Goal: Information Seeking & Learning: Learn about a topic

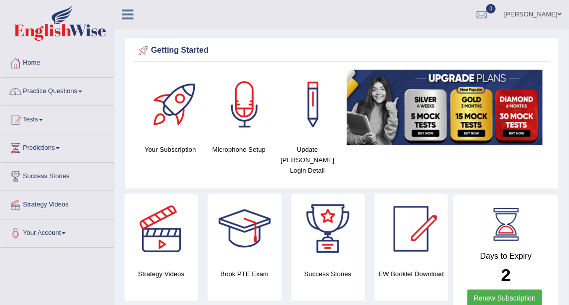
click at [58, 91] on link "Practice Questions" at bounding box center [57, 90] width 114 height 25
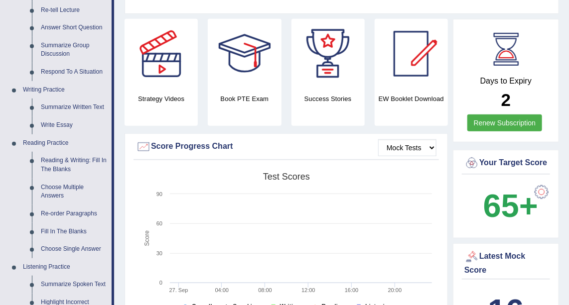
scroll to position [227, 0]
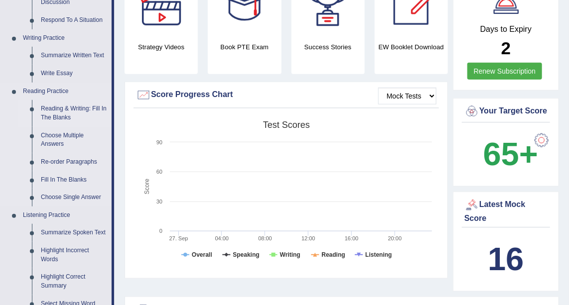
click at [87, 106] on link "Reading & Writing: Fill In The Blanks" at bounding box center [73, 113] width 75 height 26
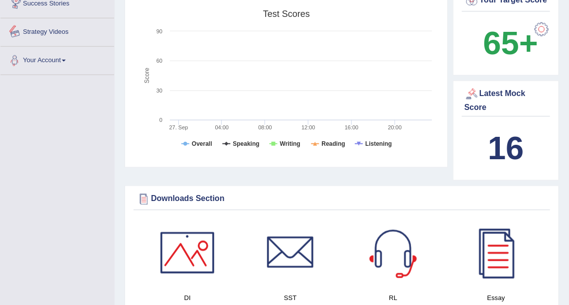
scroll to position [748, 0]
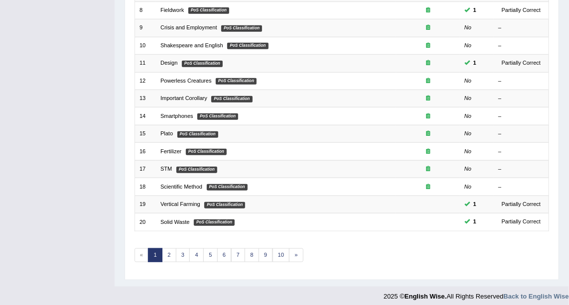
scroll to position [265, 0]
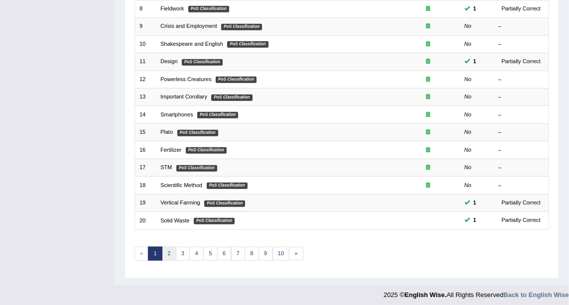
click at [172, 253] on link "2" at bounding box center [169, 254] width 14 height 14
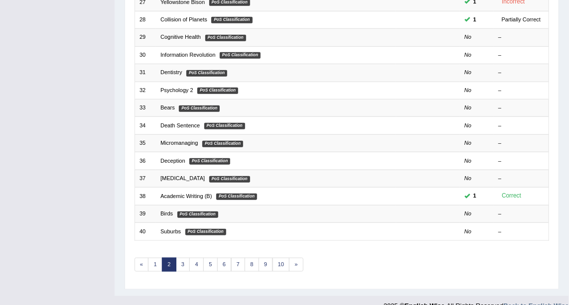
scroll to position [259, 0]
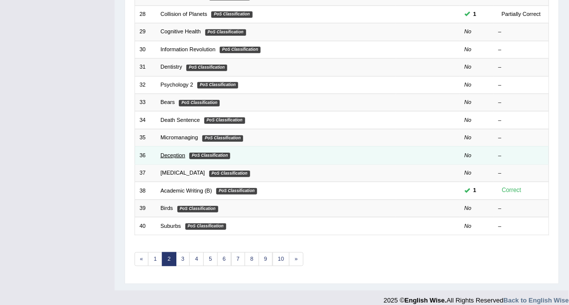
click at [175, 152] on link "Deception" at bounding box center [172, 155] width 25 height 6
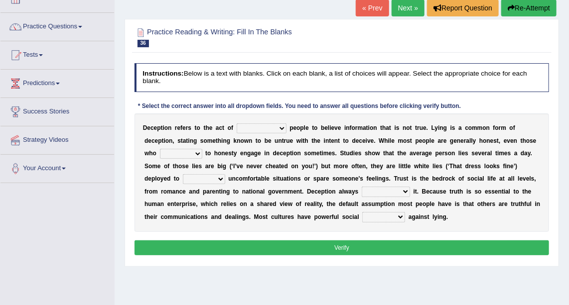
scroll to position [108, 0]
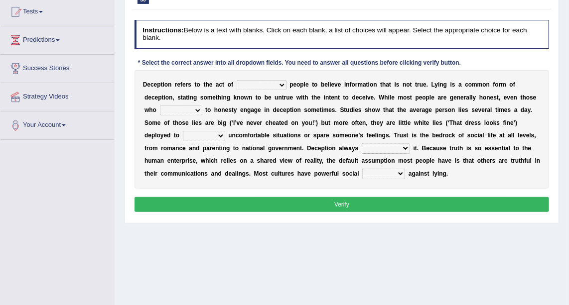
click at [270, 85] on select "discouraging forbidding detecting encouraging" at bounding box center [262, 85] width 50 height 10
select select "discouraging"
click at [237, 80] on select "discouraging forbidding detecting encouraging" at bounding box center [262, 85] width 50 height 10
click at [202, 106] on select "describe prescribe inscribe subscribe" at bounding box center [181, 111] width 42 height 10
select select "subscribe"
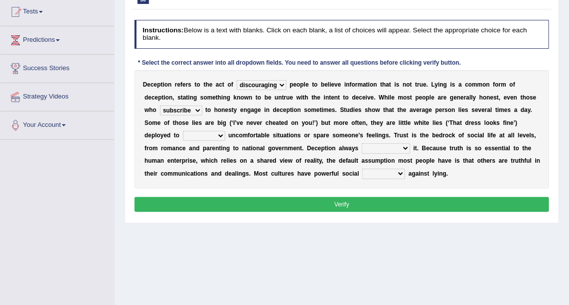
click at [202, 106] on select "describe prescribe inscribe subscribe" at bounding box center [181, 111] width 42 height 10
click at [225, 131] on select "contest illuminate disguise avoid" at bounding box center [204, 136] width 42 height 10
select select "avoid"
click at [225, 131] on select "contest illuminate disguise avoid" at bounding box center [204, 136] width 42 height 10
click at [362, 144] on select "undermines underscores undertakes underwrites" at bounding box center [386, 148] width 48 height 10
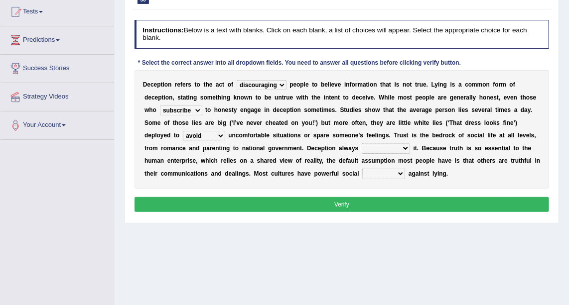
select select "underscores"
click at [362, 143] on select "undermines underscores undertakes underwrites" at bounding box center [386, 148] width 48 height 10
click at [362, 175] on select "ejections sanctions fractions inductions" at bounding box center [383, 174] width 43 height 10
select select "sanctions"
click at [362, 169] on select "ejections sanctions fractions inductions" at bounding box center [383, 174] width 43 height 10
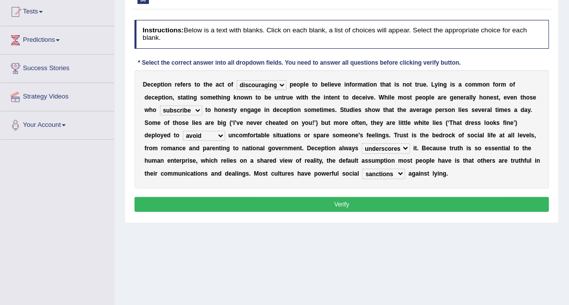
click at [220, 205] on button "Verify" at bounding box center [341, 204] width 415 height 14
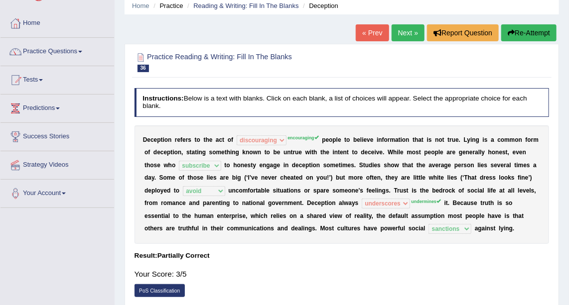
scroll to position [0, 0]
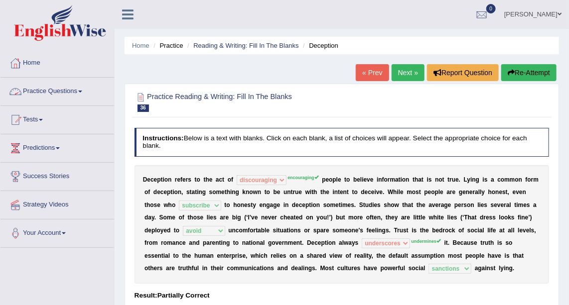
click at [81, 95] on link "Practice Questions" at bounding box center [57, 90] width 114 height 25
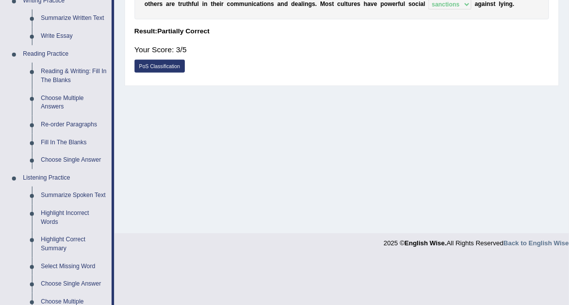
scroll to position [267, 0]
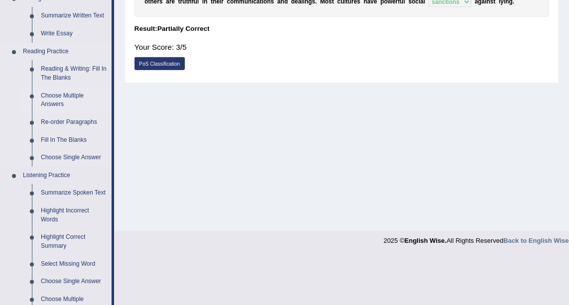
click at [54, 95] on link "Choose Multiple Answers" at bounding box center [73, 100] width 75 height 26
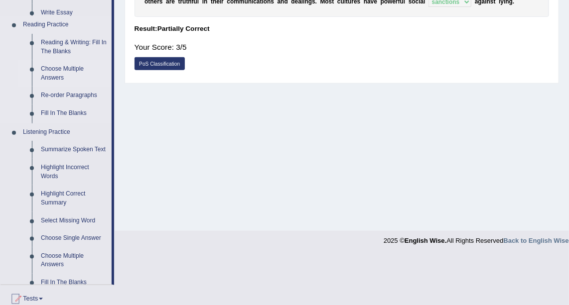
scroll to position [218, 0]
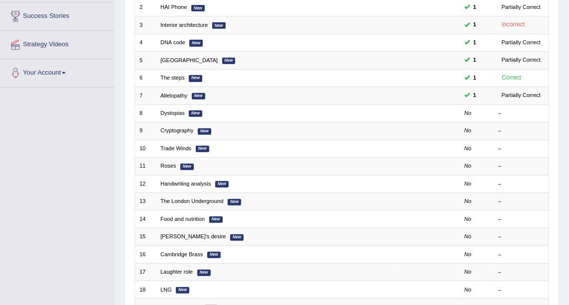
scroll to position [265, 0]
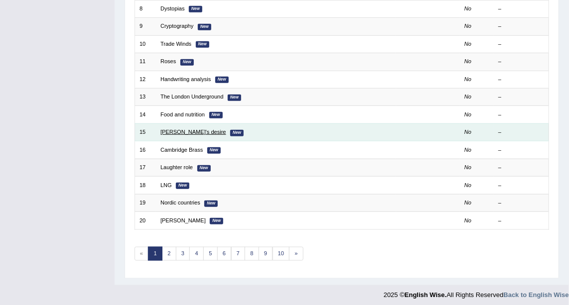
click at [174, 131] on link "Karen's desire" at bounding box center [193, 132] width 66 height 6
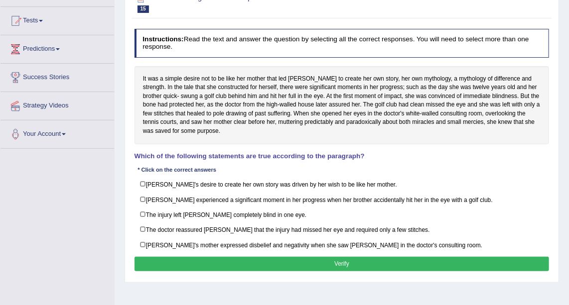
scroll to position [100, 0]
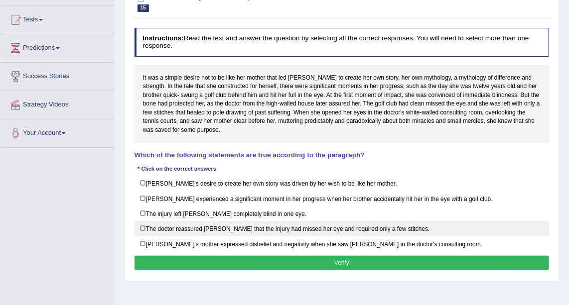
click at [143, 224] on label "The doctor reassured Karen that the injury had missed her eye and required only…" at bounding box center [341, 228] width 415 height 15
checkbox input "true"
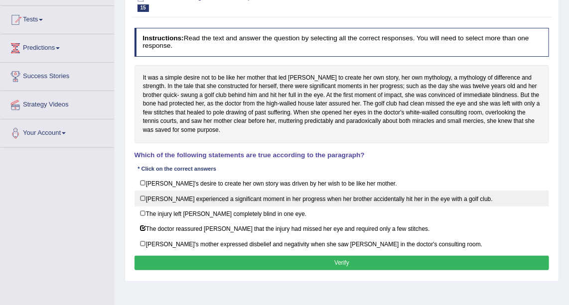
click at [140, 198] on label "Karen experienced a significant moment in her progress when her brother acciden…" at bounding box center [341, 198] width 415 height 15
checkbox input "true"
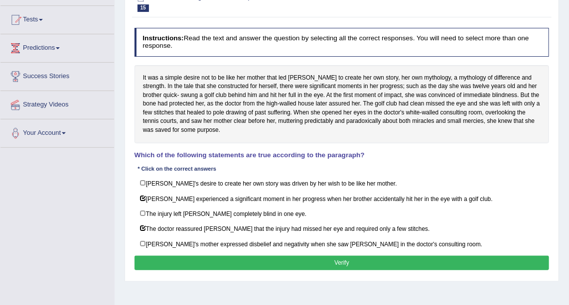
click at [189, 258] on button "Verify" at bounding box center [341, 263] width 415 height 14
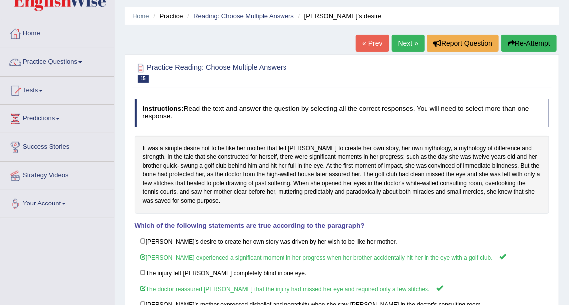
scroll to position [27, 0]
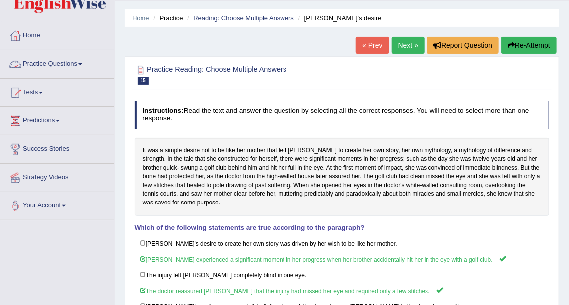
click at [92, 63] on link "Practice Questions" at bounding box center [57, 62] width 114 height 25
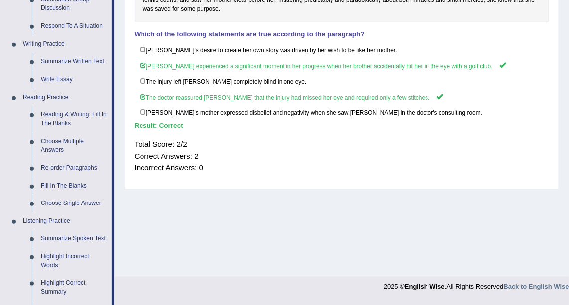
scroll to position [224, 0]
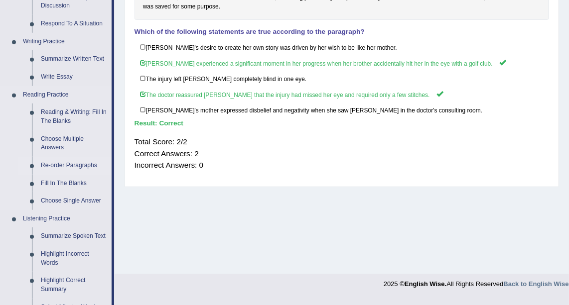
click at [75, 161] on link "Re-order Paragraphs" at bounding box center [73, 166] width 75 height 18
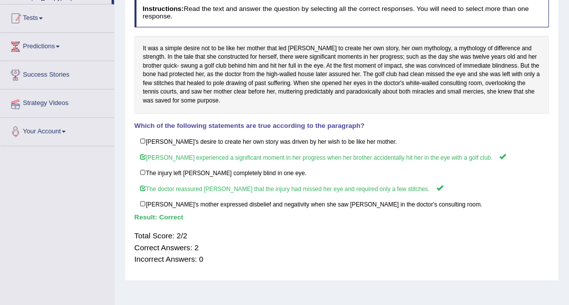
scroll to position [156, 0]
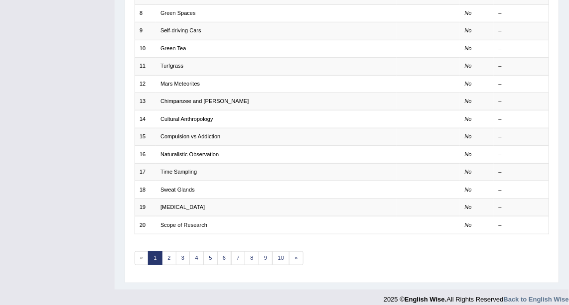
scroll to position [265, 0]
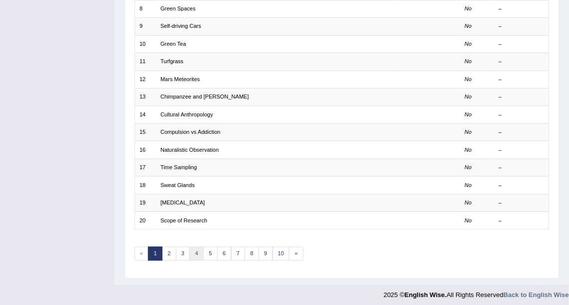
click at [198, 249] on link "4" at bounding box center [196, 254] width 14 height 14
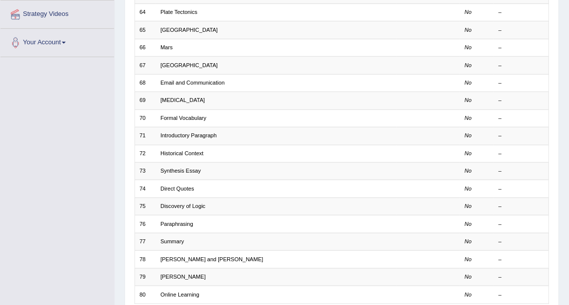
scroll to position [213, 0]
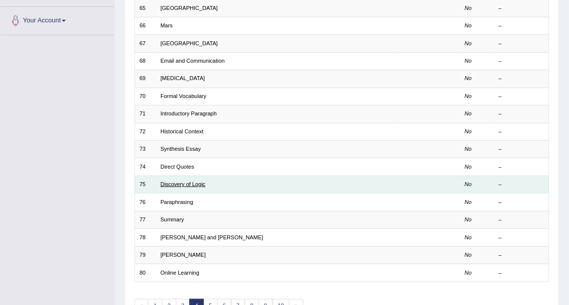
click at [178, 182] on link "Discovery of Logic" at bounding box center [182, 184] width 45 height 6
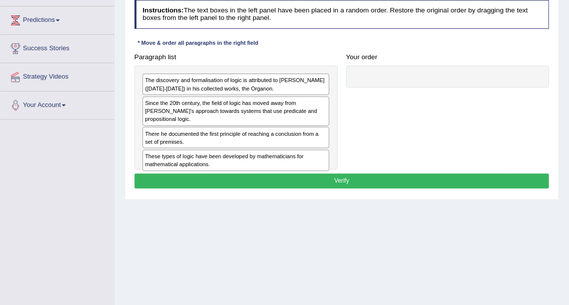
scroll to position [130, 0]
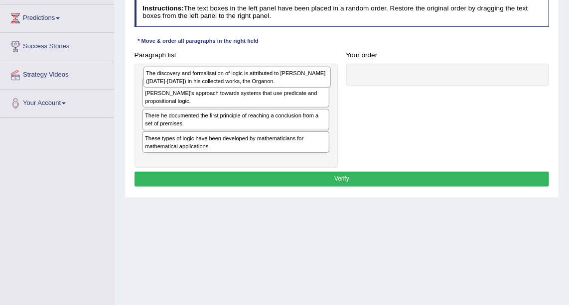
click at [299, 81] on div "The discovery and formalisation of logic is attributed to [PERSON_NAME] ([DATE]…" at bounding box center [237, 77] width 188 height 21
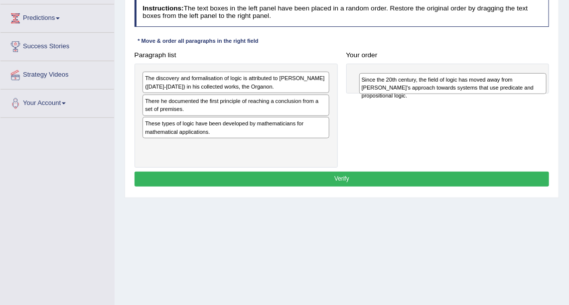
drag, startPoint x: 287, startPoint y: 106, endPoint x: 544, endPoint y: 89, distance: 257.0
click at [544, 89] on div "Since the 20th century, the field of logic has moved away from [PERSON_NAME]'s …" at bounding box center [453, 83] width 188 height 21
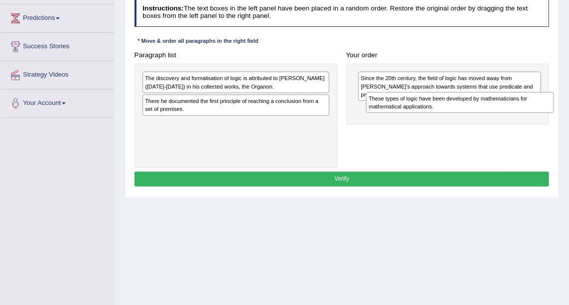
drag, startPoint x: 275, startPoint y: 126, endPoint x: 540, endPoint y: 109, distance: 265.5
click at [540, 109] on div "These types of logic have been developed by mathematicians for mathematical app…" at bounding box center [460, 102] width 188 height 21
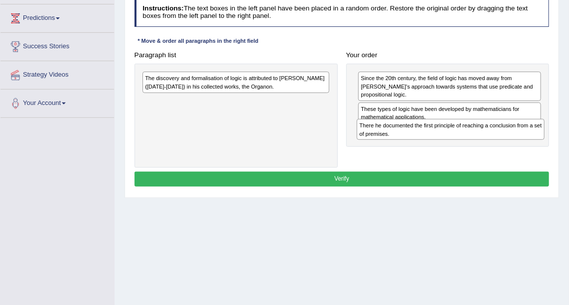
drag, startPoint x: 222, startPoint y: 103, endPoint x: 475, endPoint y: 137, distance: 254.8
click at [475, 137] on div "Paragraph list The discovery and formalisation of logic is attributed to [PERSO…" at bounding box center [341, 108] width 423 height 120
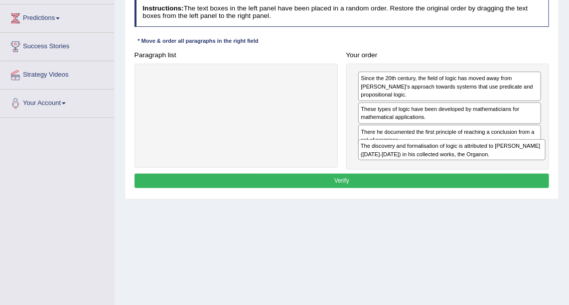
drag, startPoint x: 262, startPoint y: 84, endPoint x: 518, endPoint y: 168, distance: 269.5
click at [518, 168] on div "Instructions: The text boxes in the left panel have been placed in a random ord…" at bounding box center [341, 94] width 419 height 201
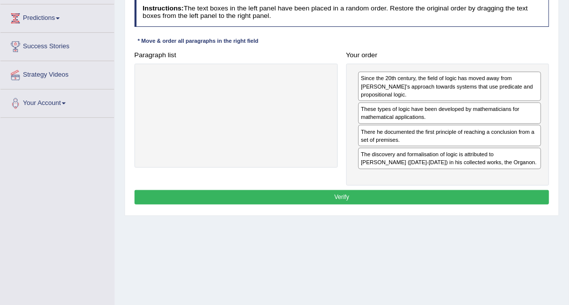
click at [433, 190] on button "Verify" at bounding box center [341, 197] width 415 height 14
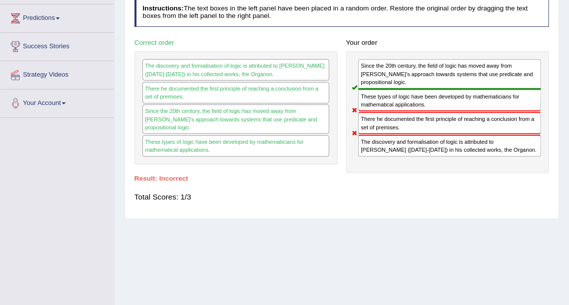
scroll to position [20, 0]
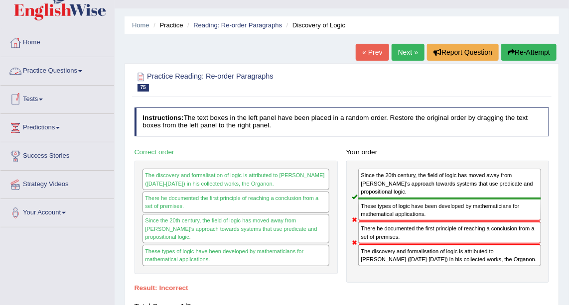
click at [74, 70] on link "Practice Questions" at bounding box center [57, 69] width 114 height 25
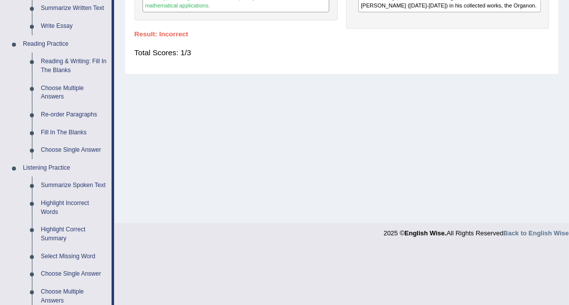
scroll to position [268, 0]
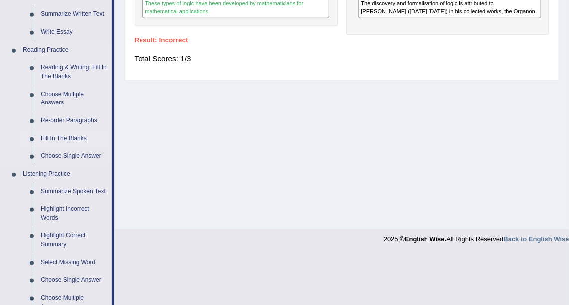
click at [78, 137] on link "Fill In The Blanks" at bounding box center [73, 139] width 75 height 18
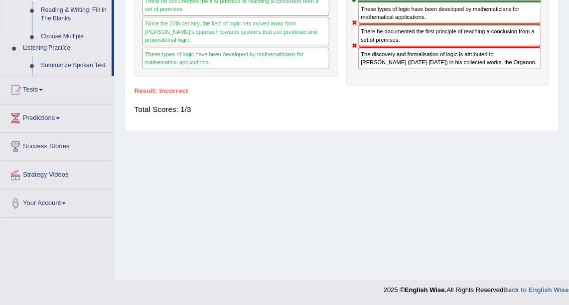
scroll to position [218, 0]
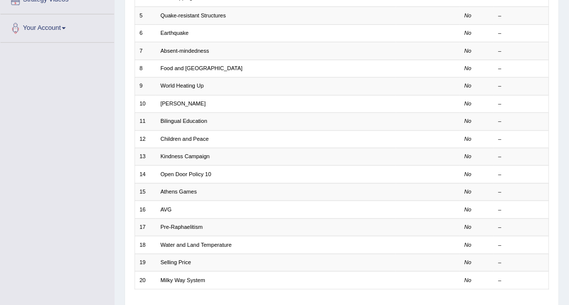
scroll to position [265, 0]
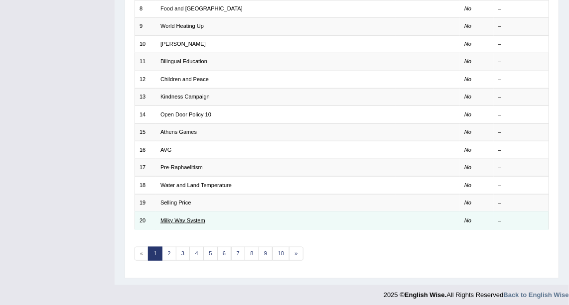
click at [172, 218] on link "Milky Way System" at bounding box center [182, 221] width 45 height 6
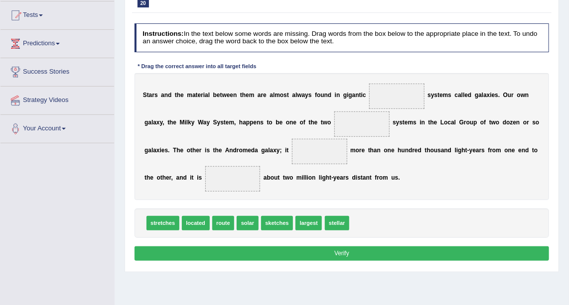
scroll to position [106, 0]
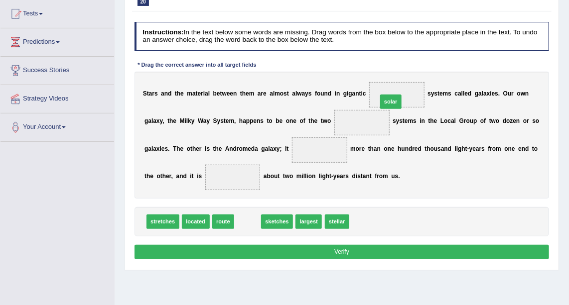
drag, startPoint x: 242, startPoint y: 221, endPoint x: 410, endPoint y: 79, distance: 219.9
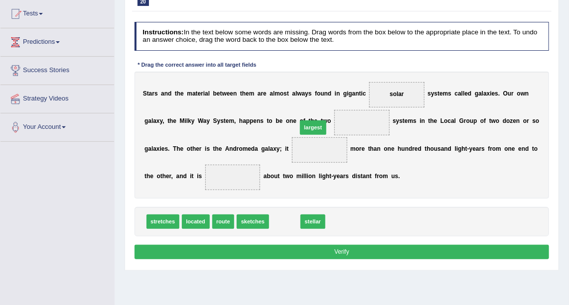
drag, startPoint x: 281, startPoint y: 222, endPoint x: 314, endPoint y: 113, distance: 113.8
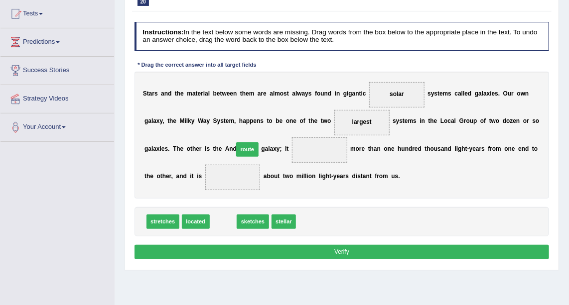
drag, startPoint x: 217, startPoint y: 218, endPoint x: 245, endPoint y: 133, distance: 89.1
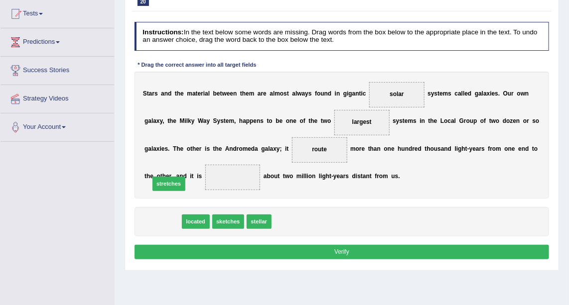
drag, startPoint x: 169, startPoint y: 218, endPoint x: 176, endPoint y: 171, distance: 46.8
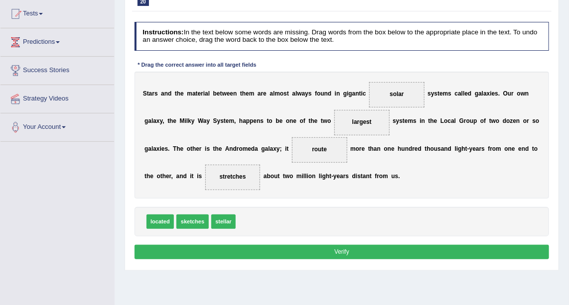
click at [254, 250] on button "Verify" at bounding box center [341, 252] width 415 height 14
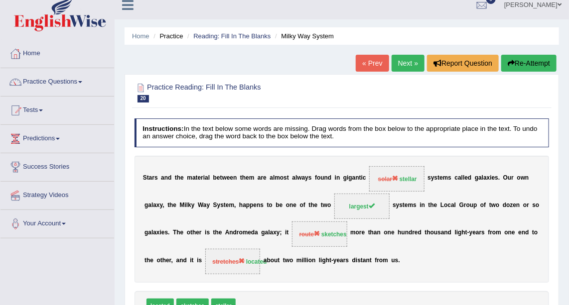
scroll to position [0, 0]
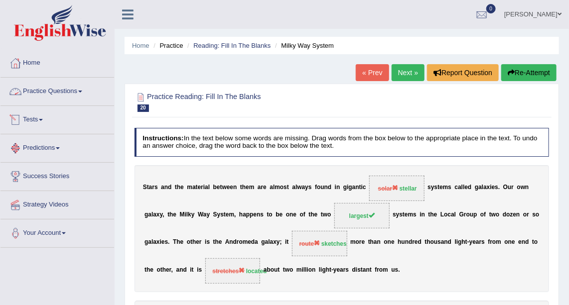
click at [67, 91] on link "Practice Questions" at bounding box center [57, 90] width 114 height 25
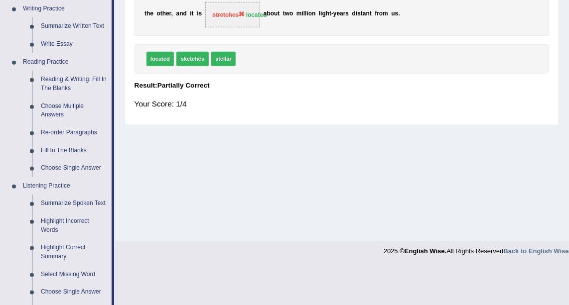
scroll to position [259, 0]
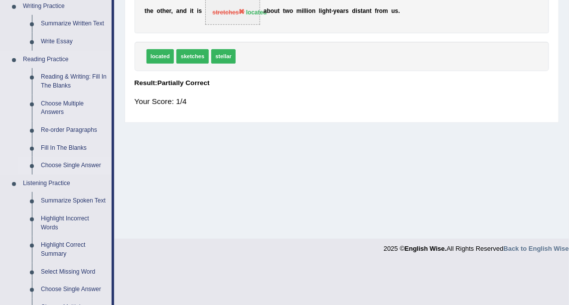
click at [77, 165] on link "Choose Single Answer" at bounding box center [73, 166] width 75 height 18
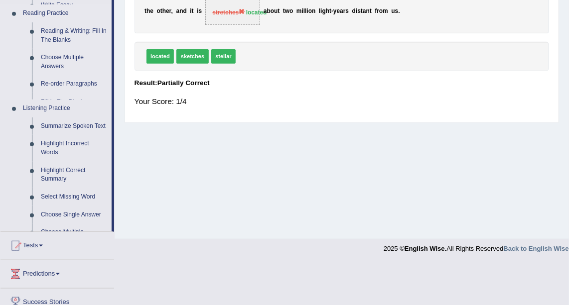
scroll to position [196, 0]
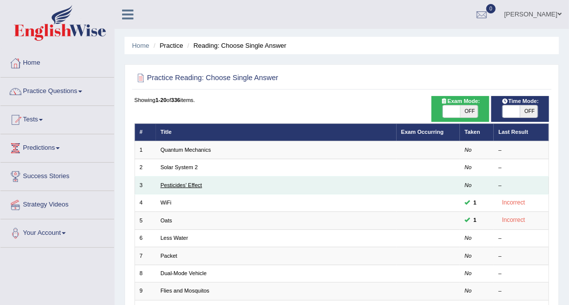
click at [198, 183] on link "Pesticides’ Effect" at bounding box center [181, 185] width 42 height 6
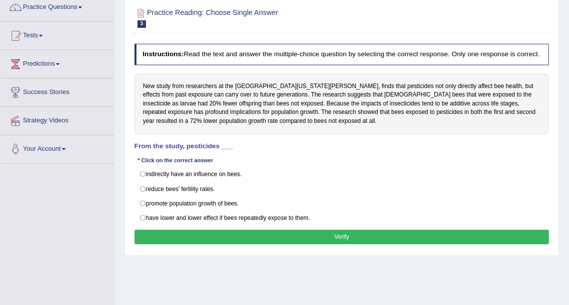
scroll to position [86, 0]
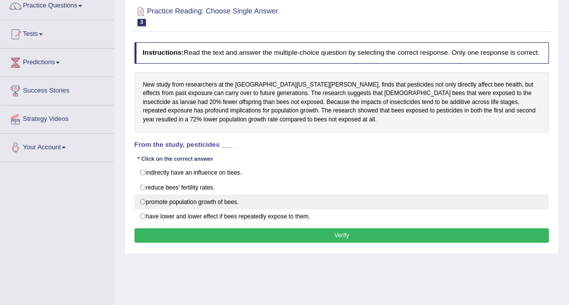
click at [141, 197] on label "promote population growth of bees." at bounding box center [341, 202] width 415 height 15
radio input "true"
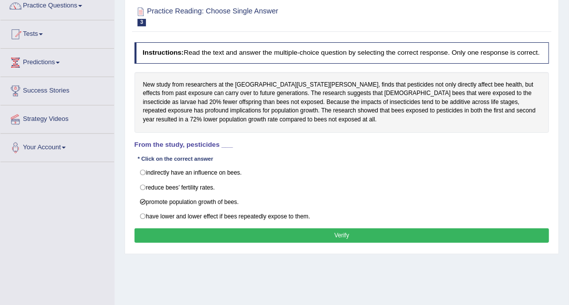
click at [183, 229] on button "Verify" at bounding box center [341, 236] width 415 height 14
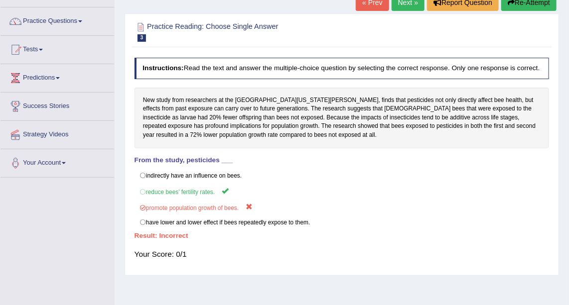
scroll to position [0, 0]
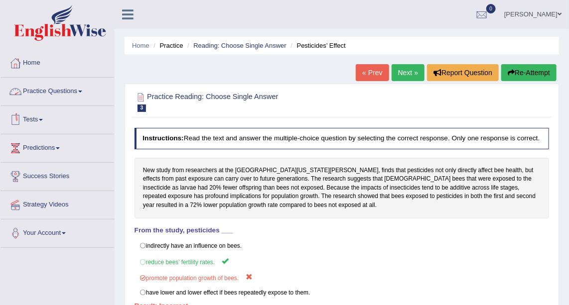
click at [87, 97] on link "Practice Questions" at bounding box center [57, 90] width 114 height 25
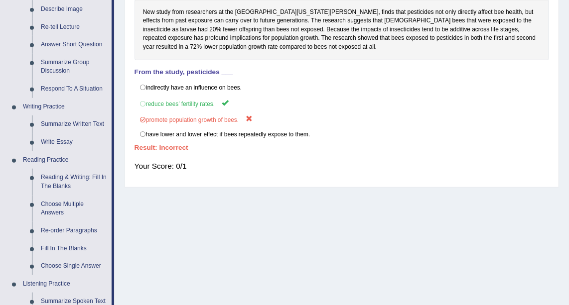
scroll to position [151, 0]
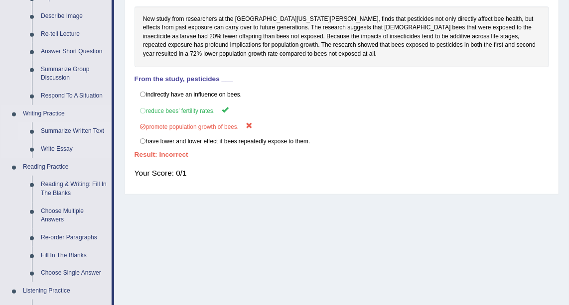
click at [57, 132] on link "Summarize Written Text" at bounding box center [73, 132] width 75 height 18
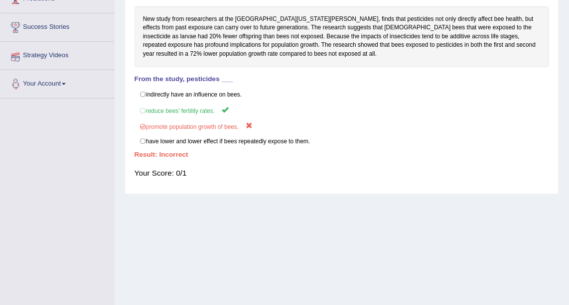
scroll to position [204, 0]
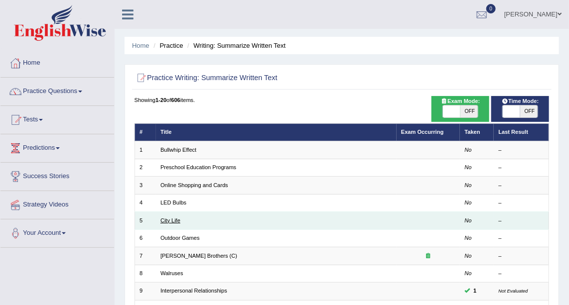
click at [172, 218] on link "City Life" at bounding box center [170, 221] width 20 height 6
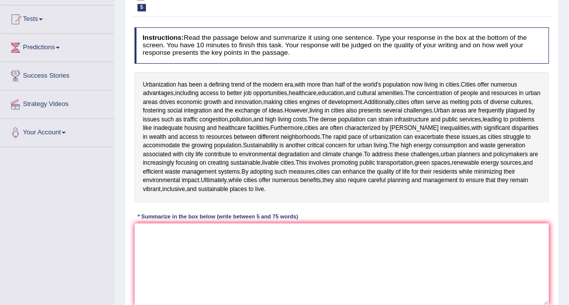
scroll to position [102, 0]
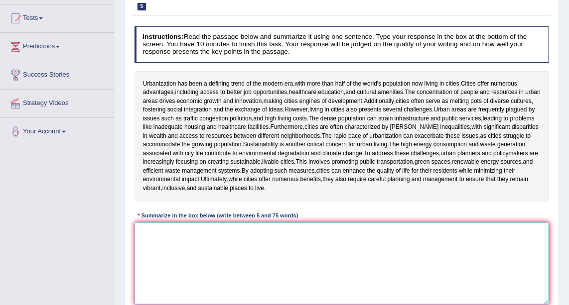
click at [213, 264] on textarea at bounding box center [341, 264] width 415 height 82
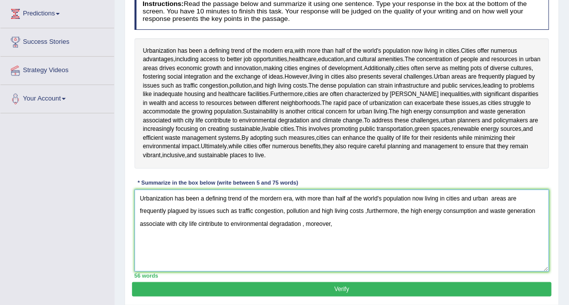
scroll to position [131, 0]
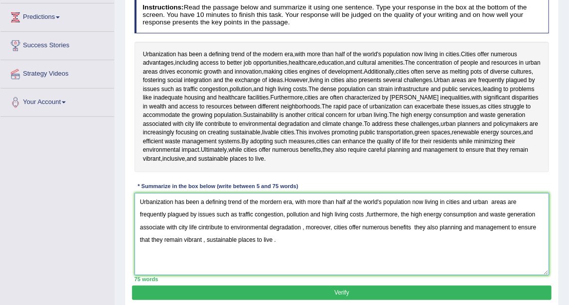
type textarea "Urbanization has been a defining trend of the mordern era, with more than half …"
click at [349, 289] on button "Verify" at bounding box center [341, 293] width 419 height 14
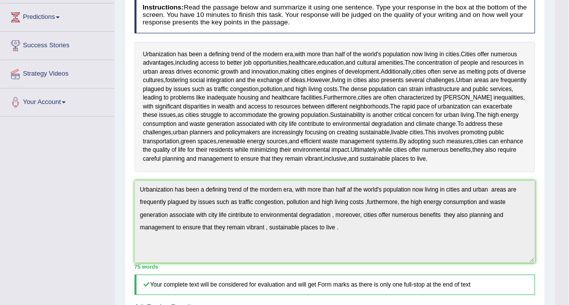
drag, startPoint x: 571, startPoint y: 103, endPoint x: 572, endPoint y: 183, distance: 80.7
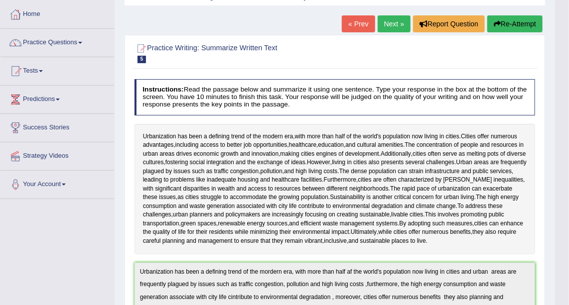
scroll to position [46, 0]
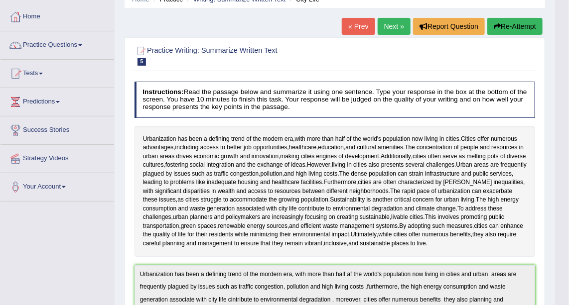
click at [395, 26] on link "Next »" at bounding box center [394, 26] width 33 height 17
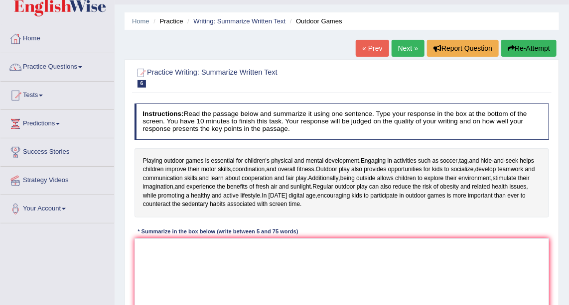
scroll to position [33, 0]
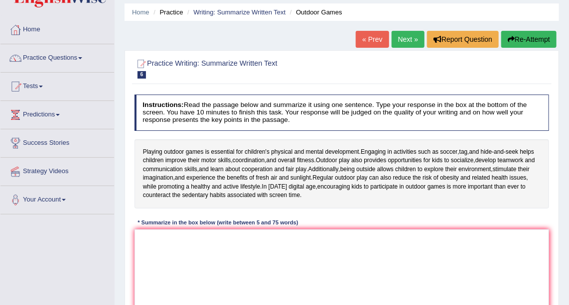
click at [70, 56] on link "Practice Questions" at bounding box center [57, 56] width 114 height 25
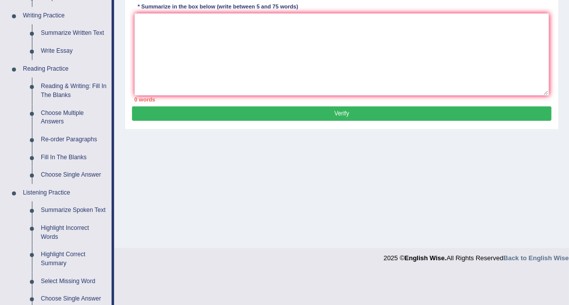
scroll to position [261, 0]
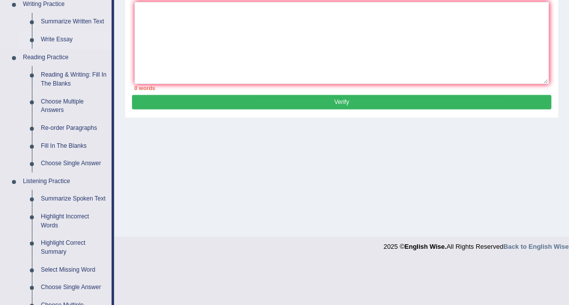
click at [60, 35] on link "Write Essay" at bounding box center [73, 40] width 75 height 18
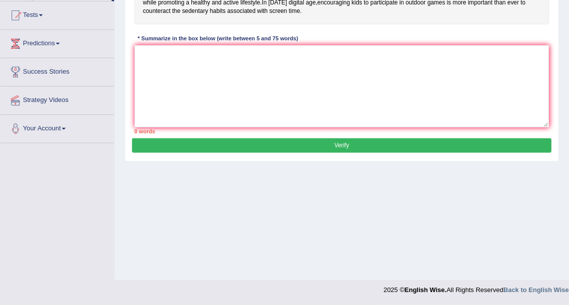
scroll to position [218, 0]
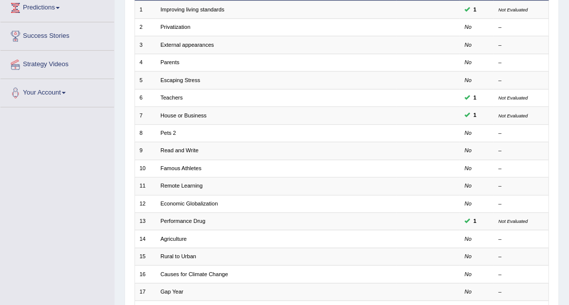
scroll to position [141, 0]
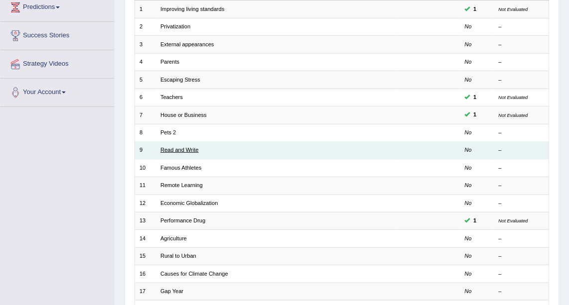
click at [186, 149] on link "Read and Write" at bounding box center [179, 150] width 38 height 6
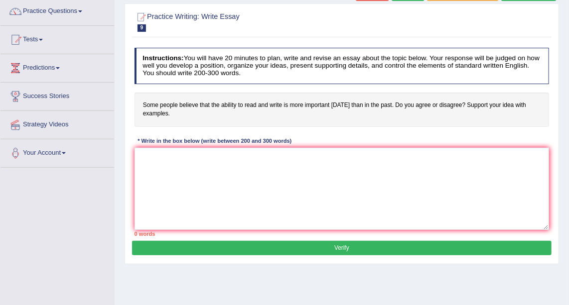
scroll to position [81, 0]
